Goal: Task Accomplishment & Management: Use online tool/utility

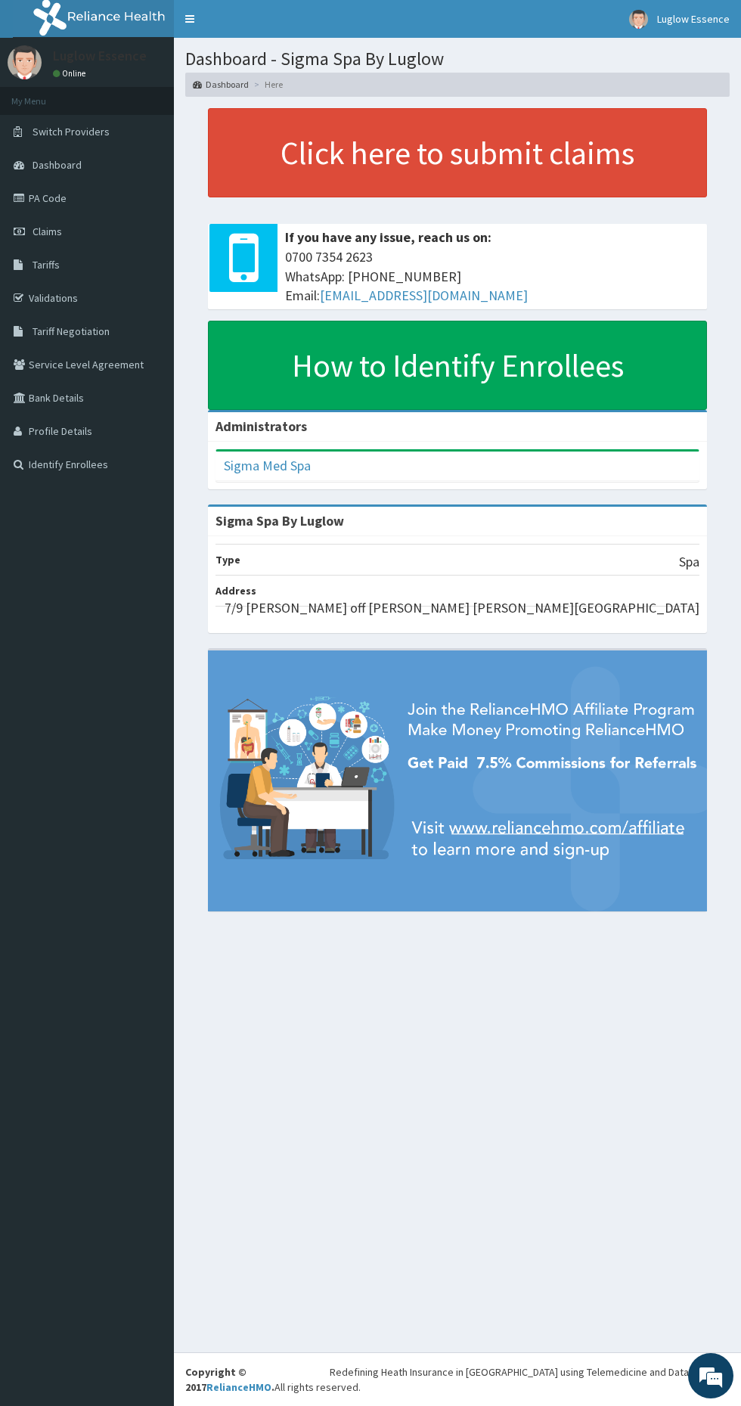
click at [121, 217] on link "Claims" at bounding box center [87, 231] width 174 height 33
click at [91, 195] on link "PA Code" at bounding box center [87, 198] width 174 height 33
